Goal: Transaction & Acquisition: Purchase product/service

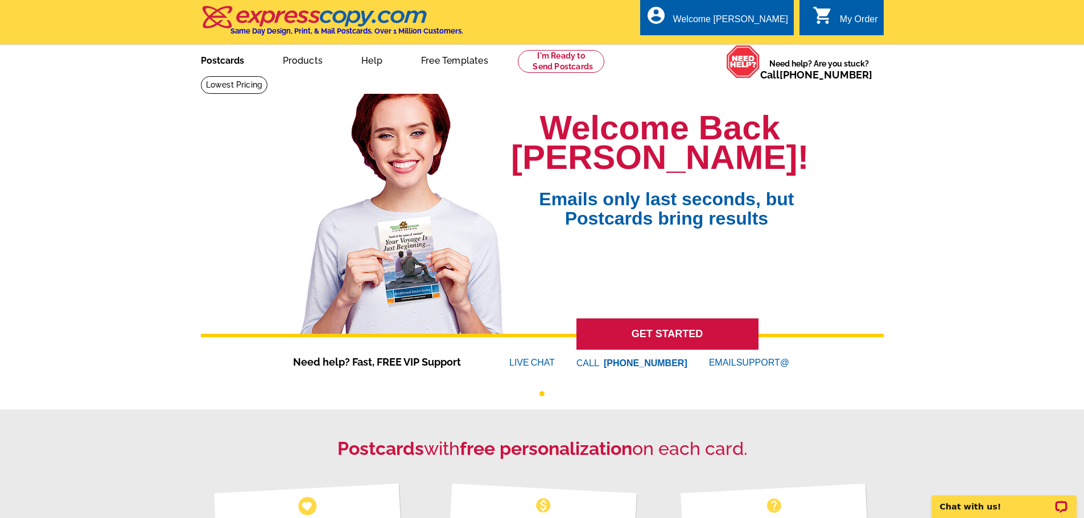
click at [229, 67] on link "Postcards" at bounding box center [223, 59] width 80 height 27
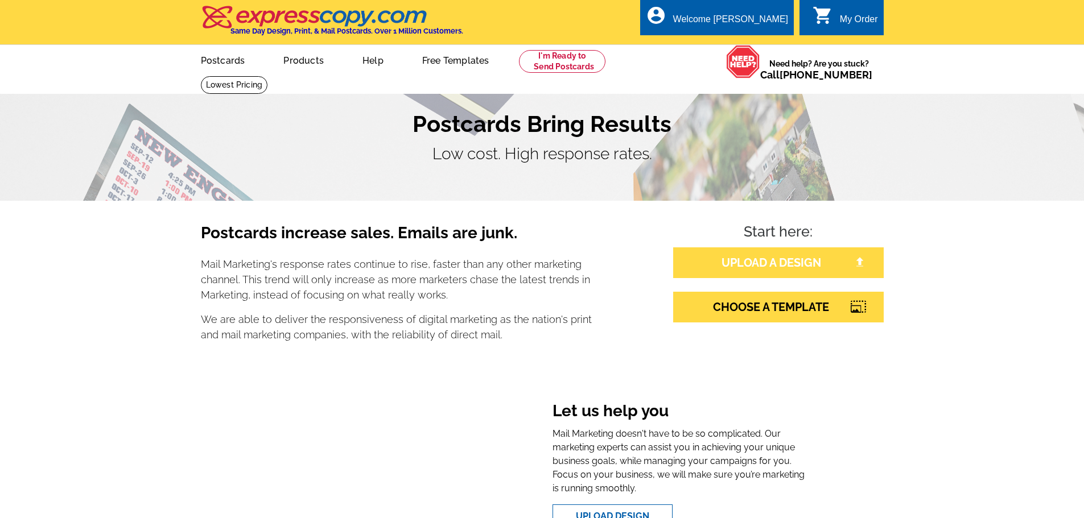
click at [803, 265] on link "UPLOAD A DESIGN" at bounding box center [778, 263] width 211 height 31
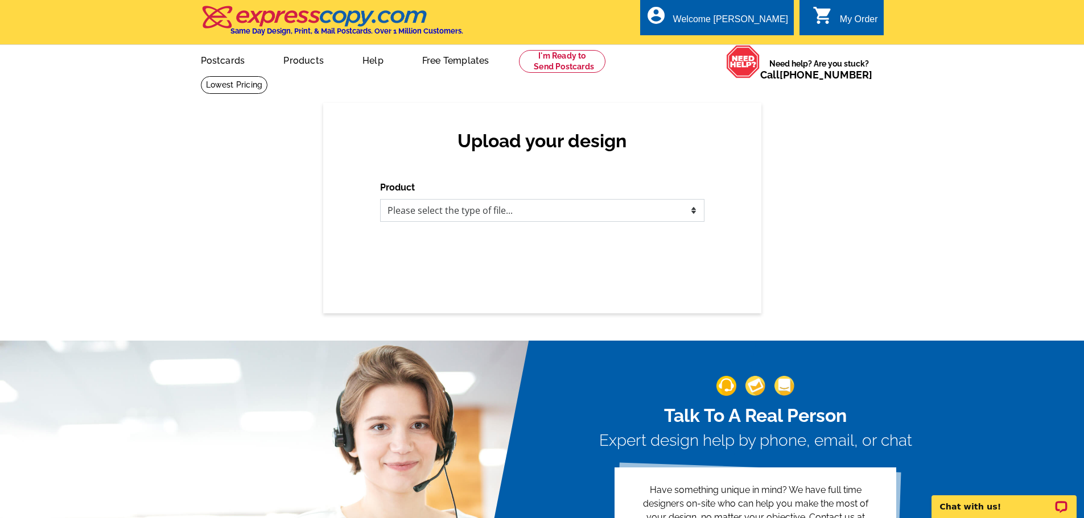
click at [512, 217] on select "Please select the type of file... Postcards Business Cards Letters and flyers G…" at bounding box center [542, 210] width 324 height 23
select select "1"
click at [380, 200] on select "Please select the type of file... Postcards Business Cards Letters and flyers G…" at bounding box center [542, 210] width 324 height 23
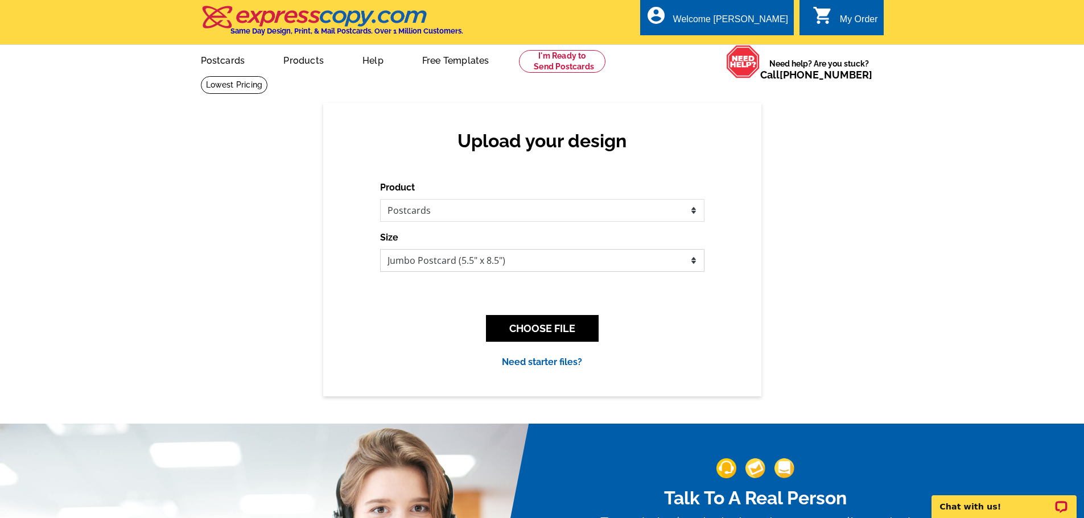
click at [473, 262] on select "Jumbo Postcard (5.5" x 8.5") Regular Postcard (4.25" x 5.6") Panoramic Postcard…" at bounding box center [542, 260] width 324 height 23
select select "1"
click at [380, 250] on select "Jumbo Postcard (5.5" x 8.5") Regular Postcard (4.25" x 5.6") Panoramic Postcard…" at bounding box center [542, 260] width 324 height 23
click at [556, 321] on button "CHOOSE FILE" at bounding box center [542, 328] width 113 height 27
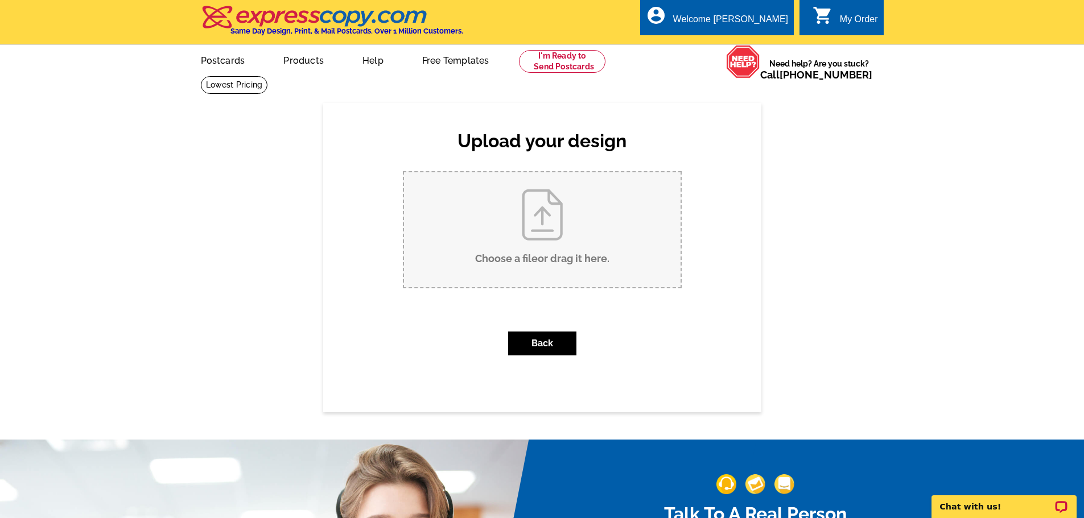
click at [517, 232] on input "Choose a file or drag it here ." at bounding box center [542, 229] width 277 height 115
type input "C:\fakepath\Green Simple Just Sold Postcard (3).pdf"
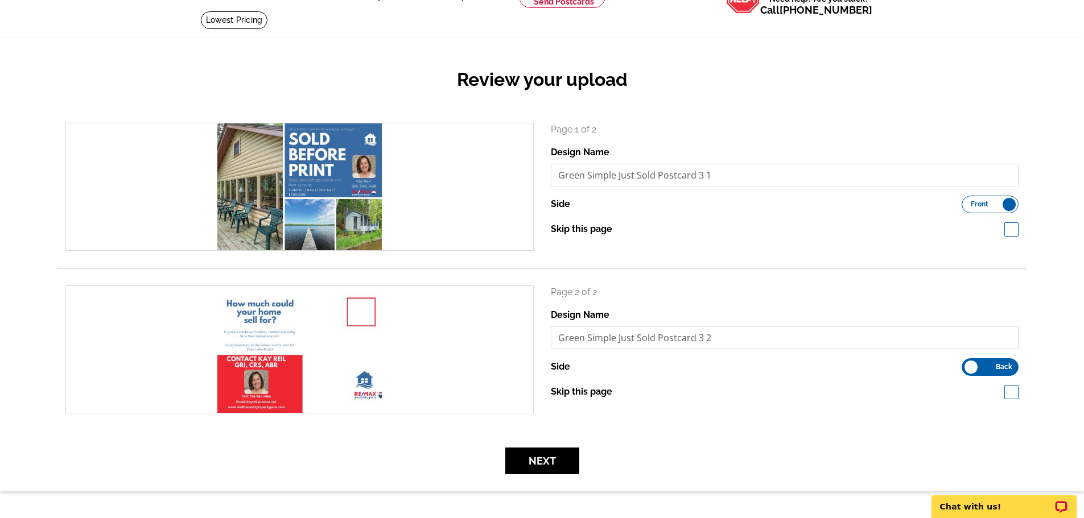
scroll to position [57, 0]
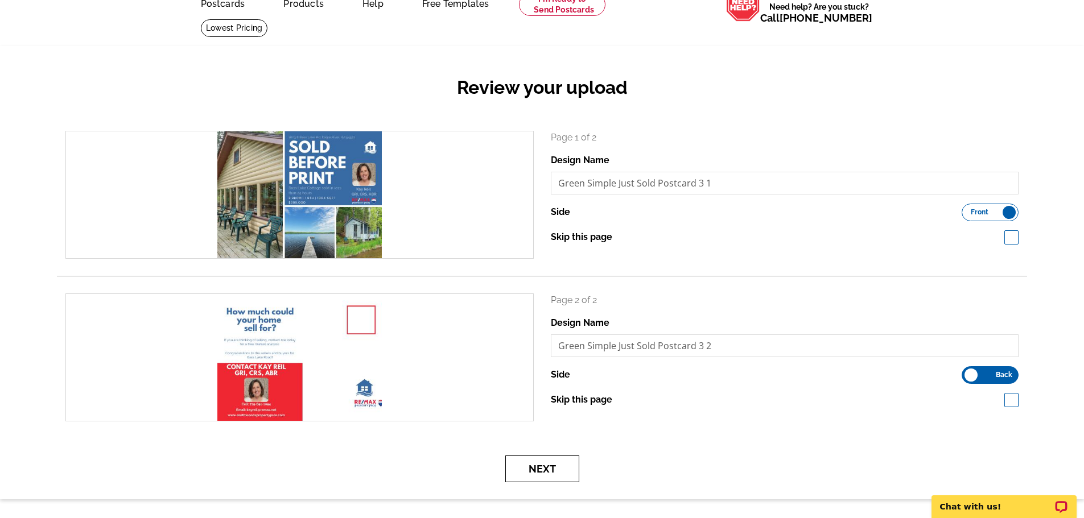
click at [539, 462] on button "Next" at bounding box center [542, 469] width 74 height 27
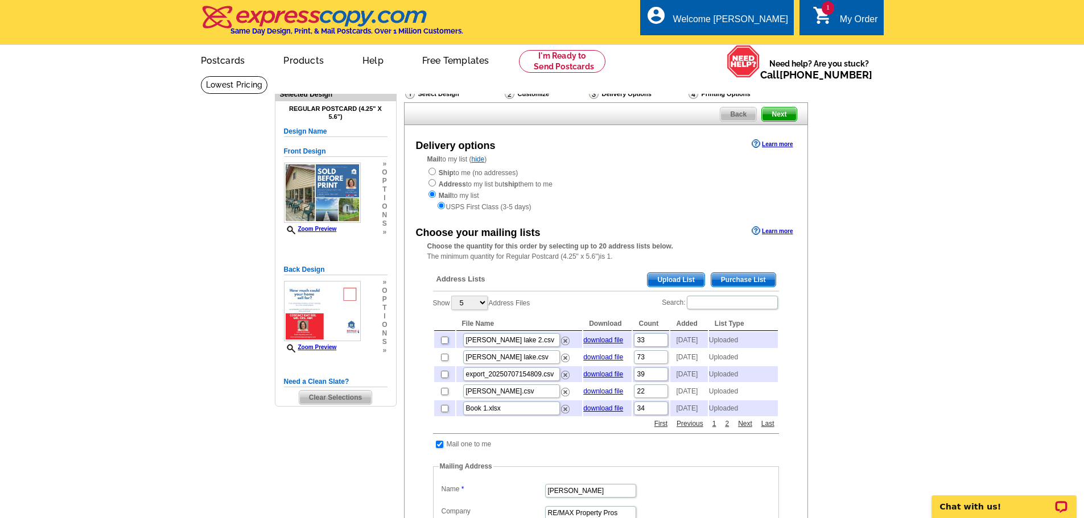
click at [442, 341] on input "checkbox" at bounding box center [444, 340] width 7 height 7
checkbox input "true"
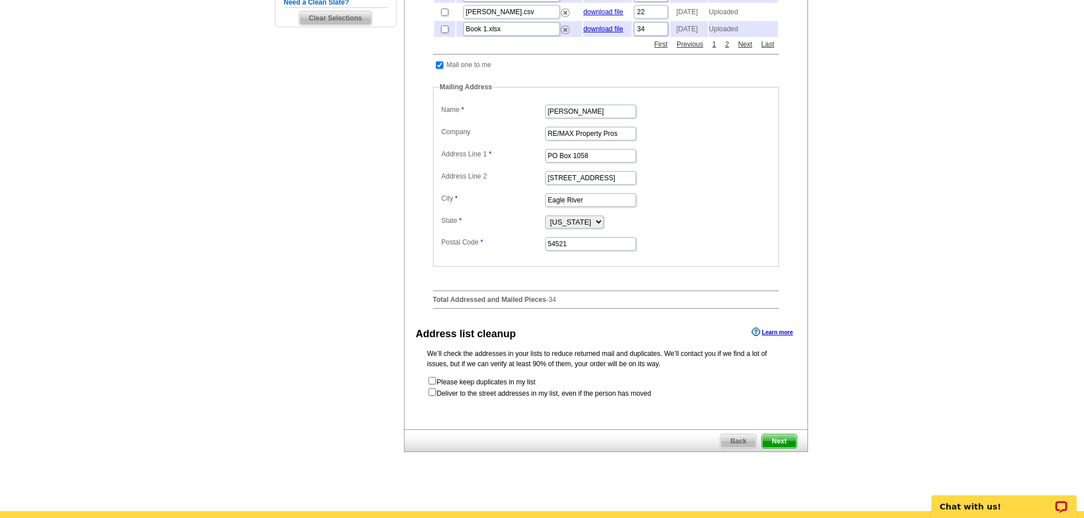
scroll to position [398, 0]
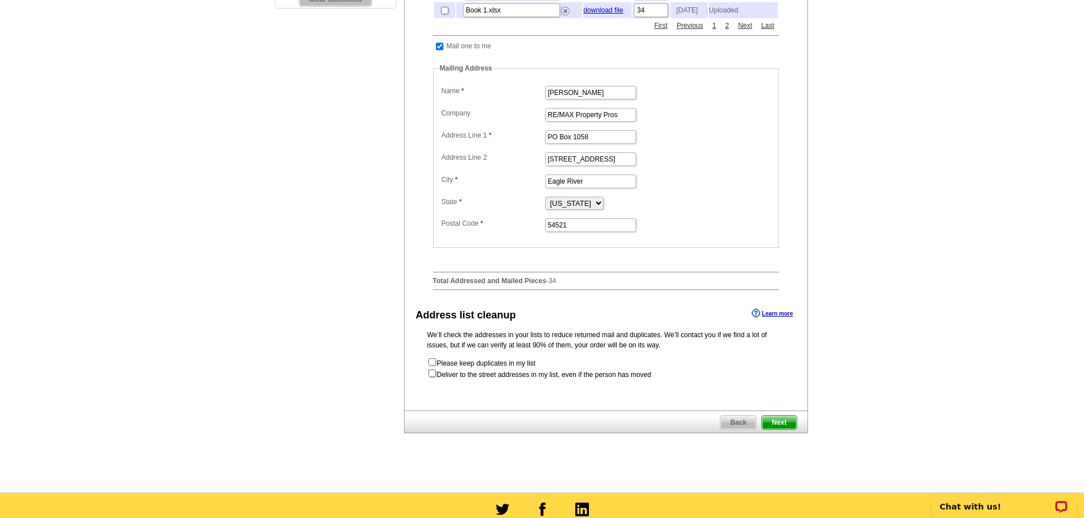
click at [430, 377] on input "checkbox" at bounding box center [431, 373] width 7 height 7
checkbox input "true"
radio input "true"
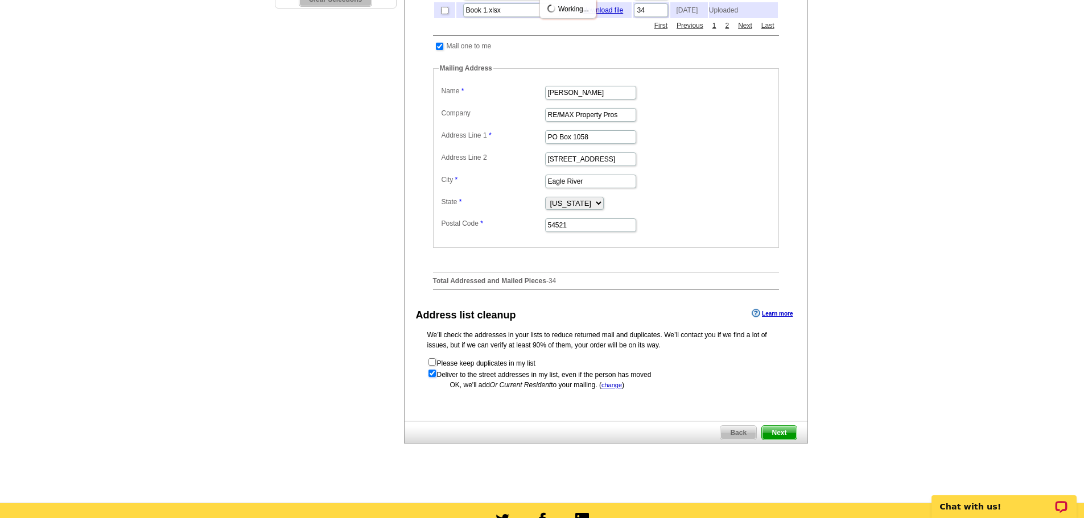
scroll to position [0, 0]
click at [430, 377] on input "checkbox" at bounding box center [431, 373] width 7 height 7
checkbox input "false"
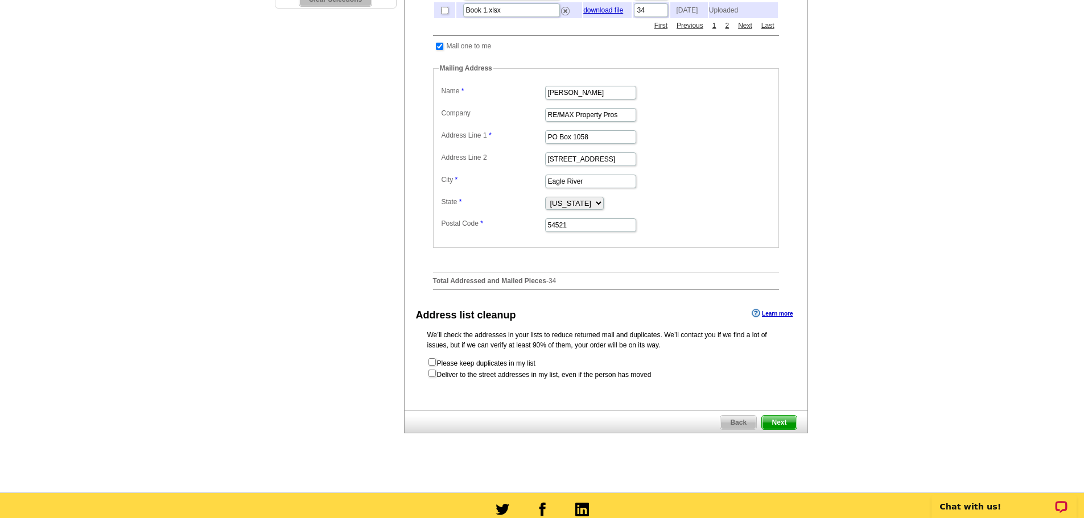
click at [776, 430] on span "Next" at bounding box center [779, 423] width 34 height 14
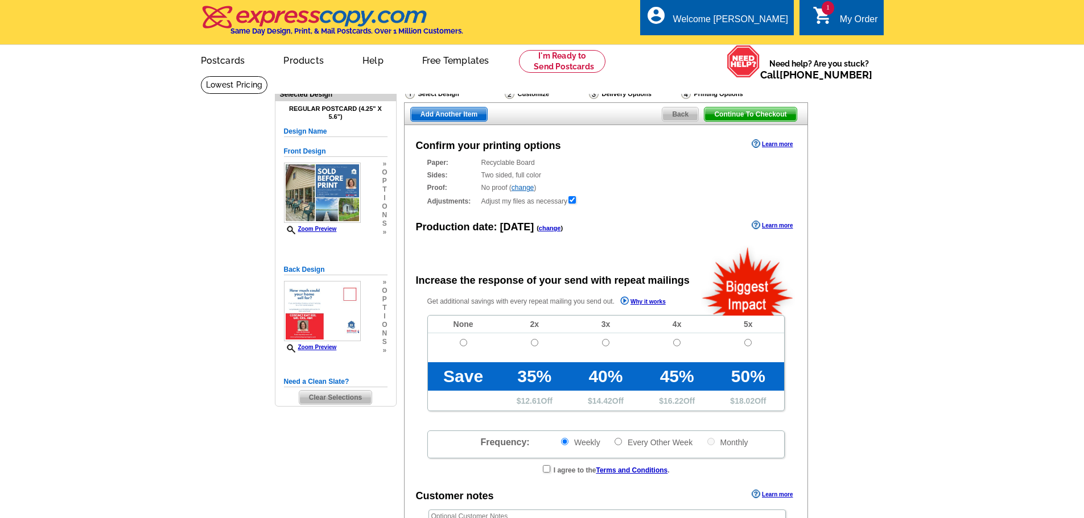
radio input "false"
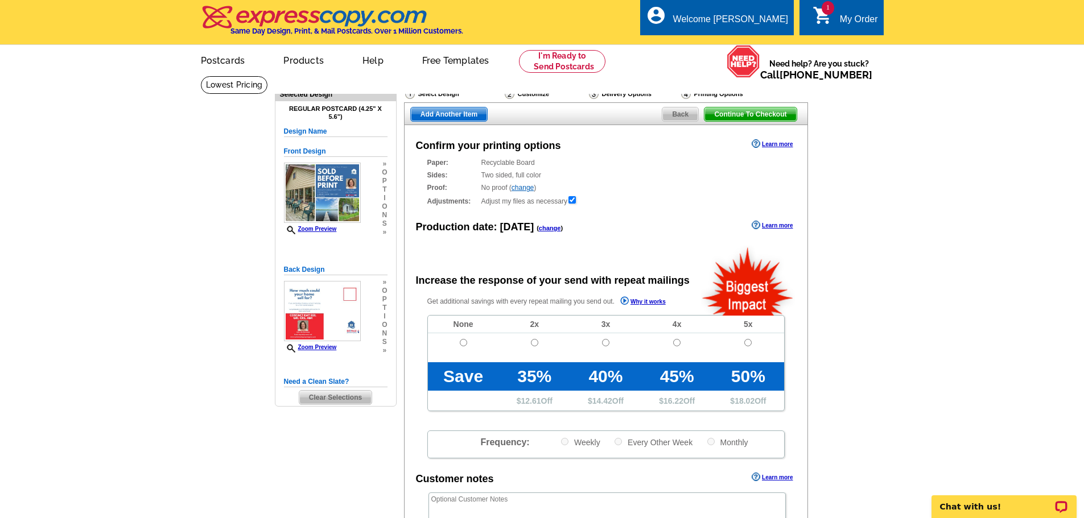
click at [737, 118] on span "Continue To Checkout" at bounding box center [750, 115] width 92 height 14
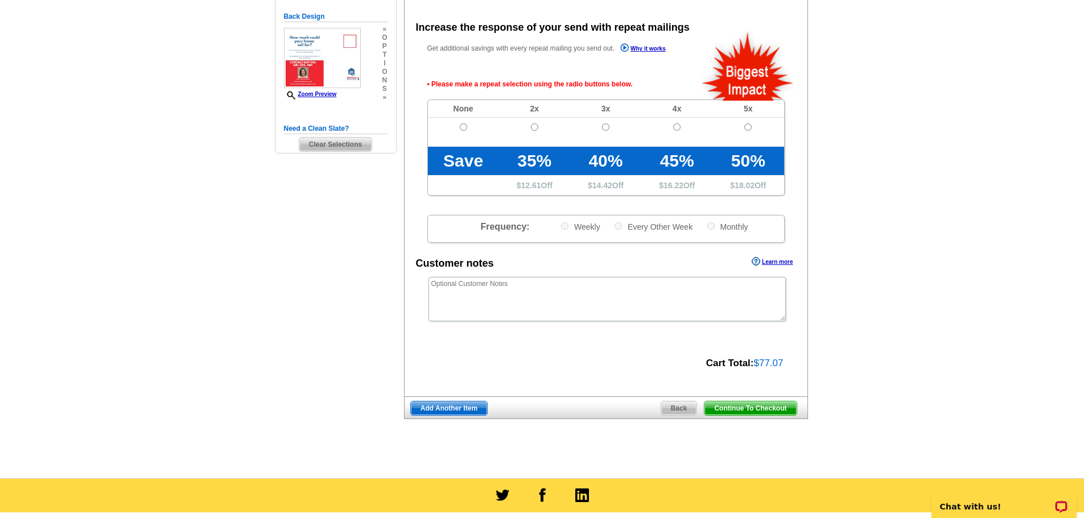
scroll to position [255, 0]
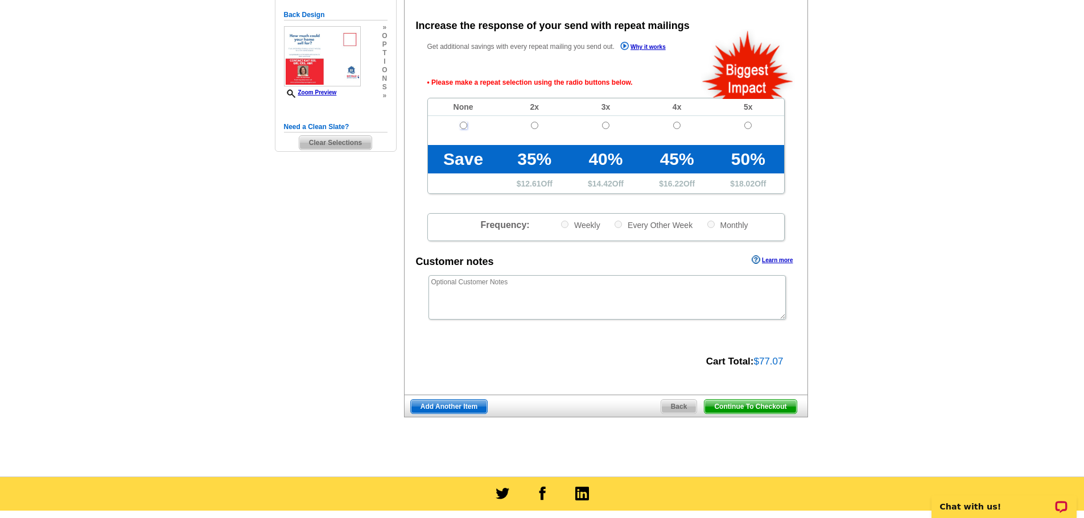
click at [461, 126] on input "radio" at bounding box center [463, 125] width 7 height 7
radio input "true"
click at [753, 406] on span "Continue To Checkout" at bounding box center [750, 407] width 92 height 14
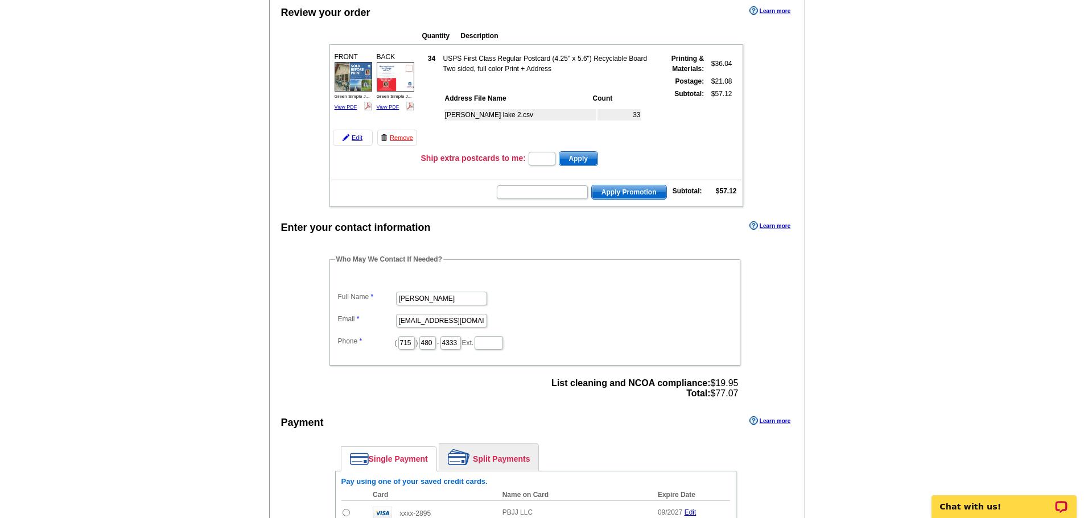
scroll to position [171, 0]
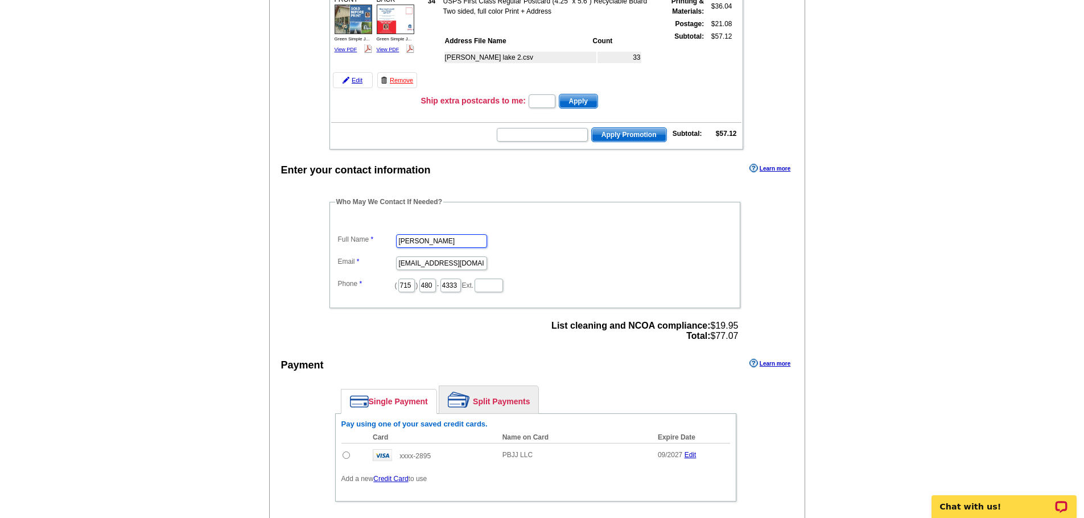
drag, startPoint x: 462, startPoint y: 239, endPoint x: 312, endPoint y: 263, distance: 151.5
click at [320, 241] on div "Who May We Contact If Needed? Full Name [PERSON_NAME] Email [EMAIL_ADDRESS][DOM…" at bounding box center [536, 271] width 458 height 148
type input "[PERSON_NAME]"
click at [312, 263] on div "Who May We Contact If Needed? Full Name Gabrielle Galbreath Email remaxproperty…" at bounding box center [536, 271] width 458 height 148
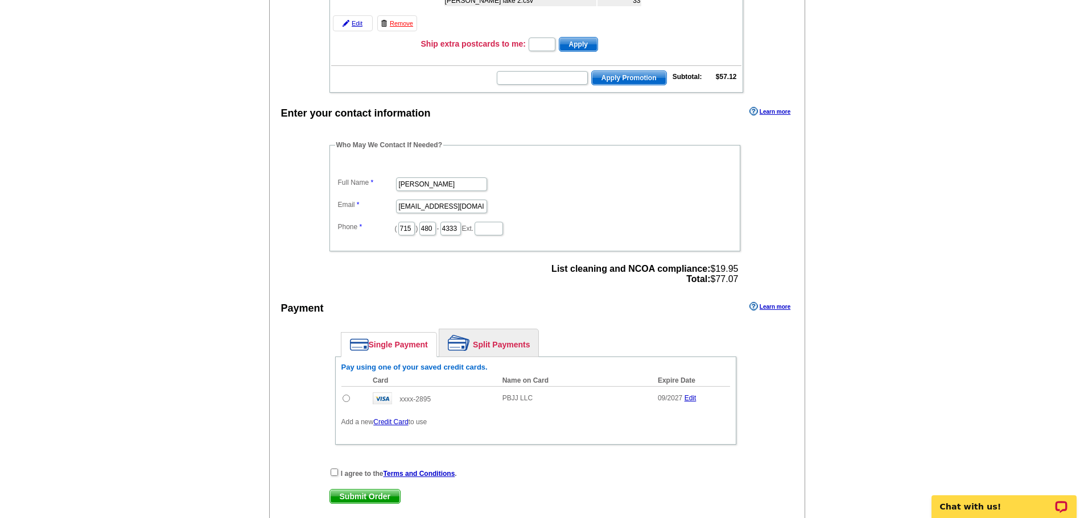
scroll to position [341, 0]
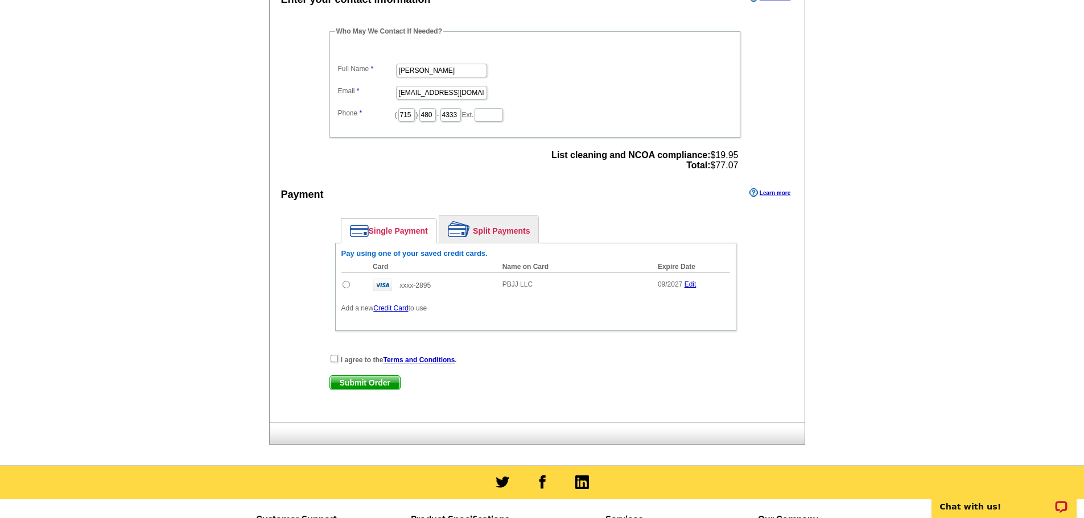
click at [345, 284] on input "radio" at bounding box center [346, 284] width 7 height 7
radio input "true"
click at [335, 360] on input "checkbox" at bounding box center [334, 358] width 7 height 7
checkbox input "true"
click at [372, 381] on span "Submit Order" at bounding box center [365, 383] width 70 height 14
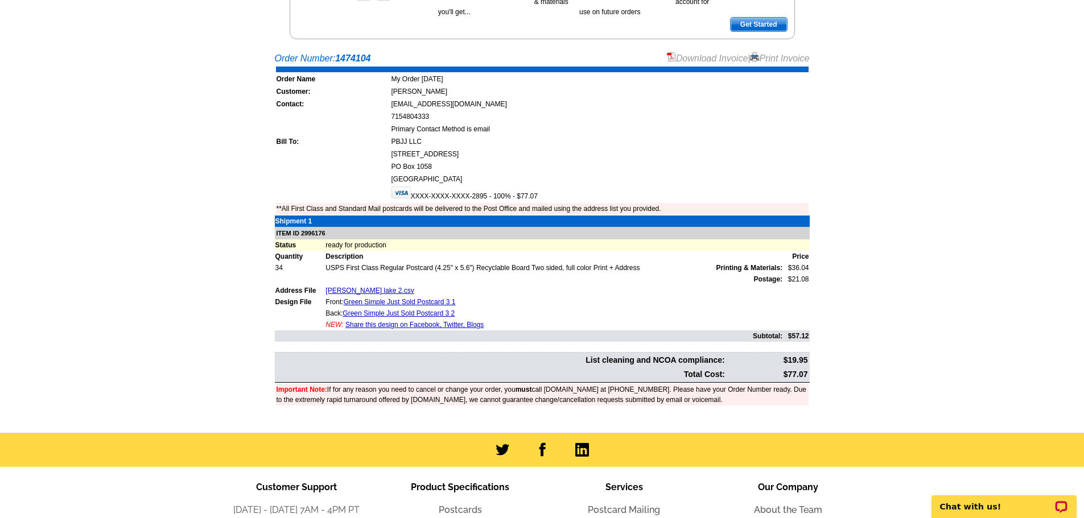
scroll to position [228, 0]
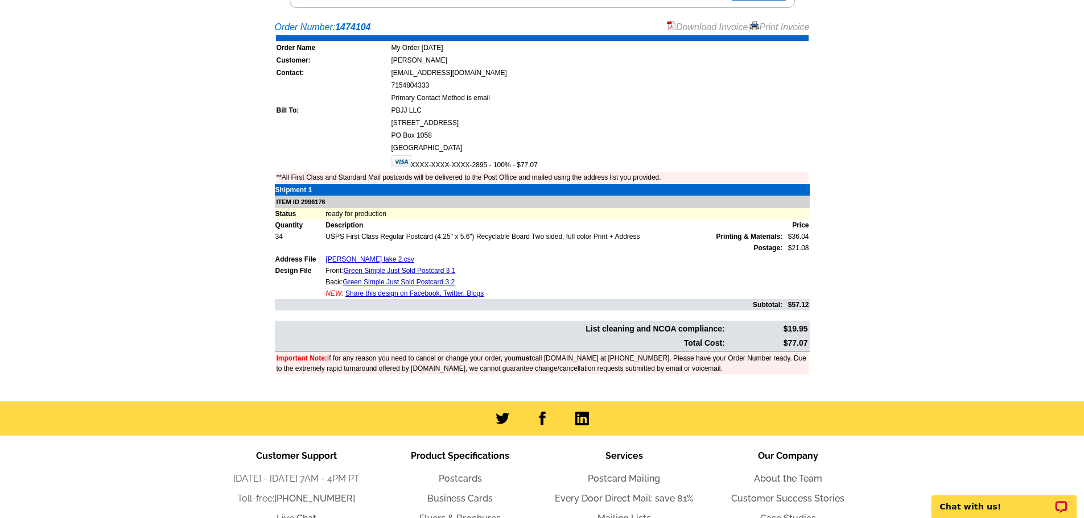
drag, startPoint x: 786, startPoint y: 345, endPoint x: 807, endPoint y: 345, distance: 20.5
click at [807, 345] on td "$77.07" at bounding box center [768, 343] width 82 height 13
copy td "77.07"
